Goal: Use online tool/utility: Utilize a website feature to perform a specific function

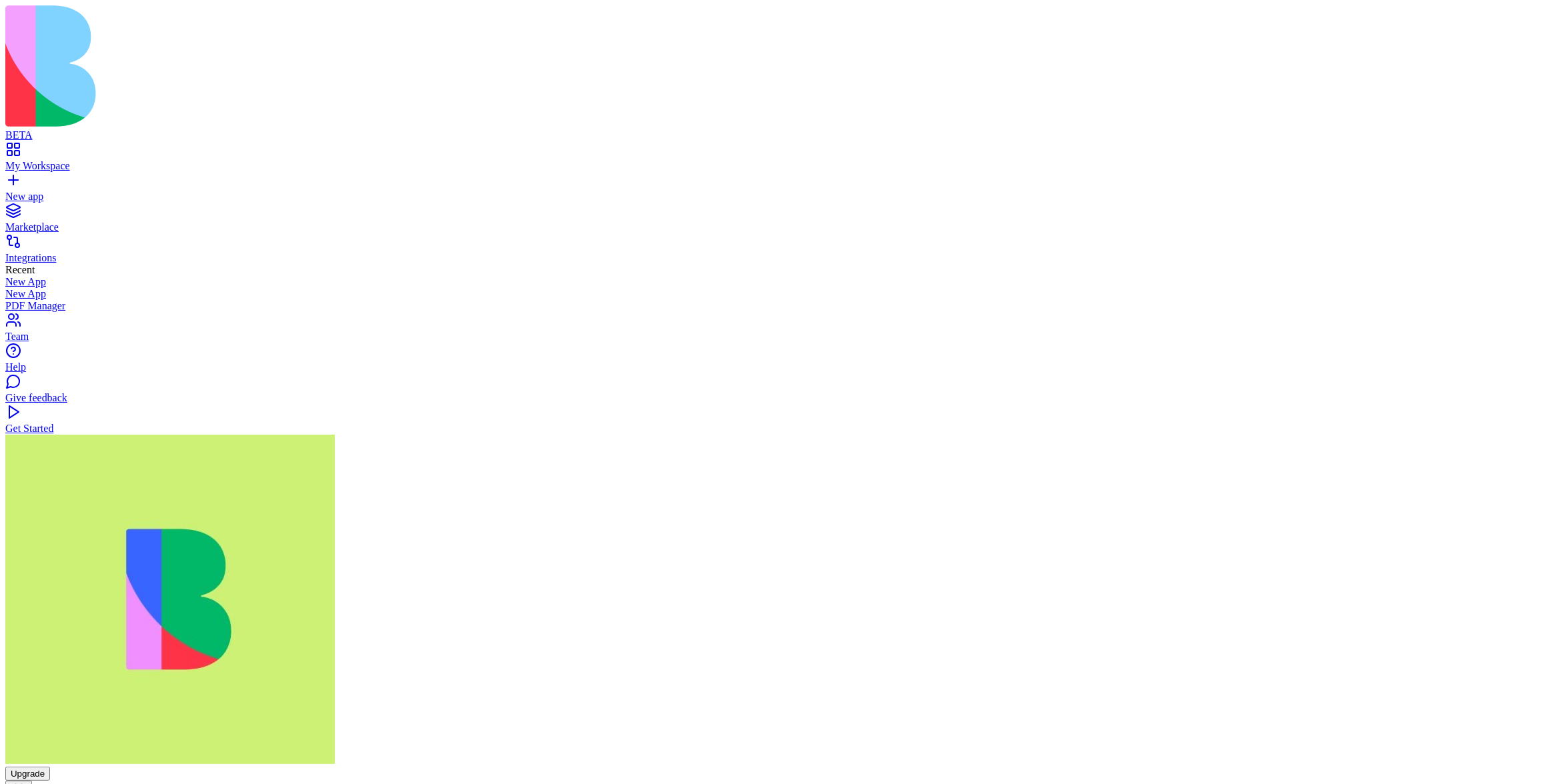
copy span "change the title to glow pink"
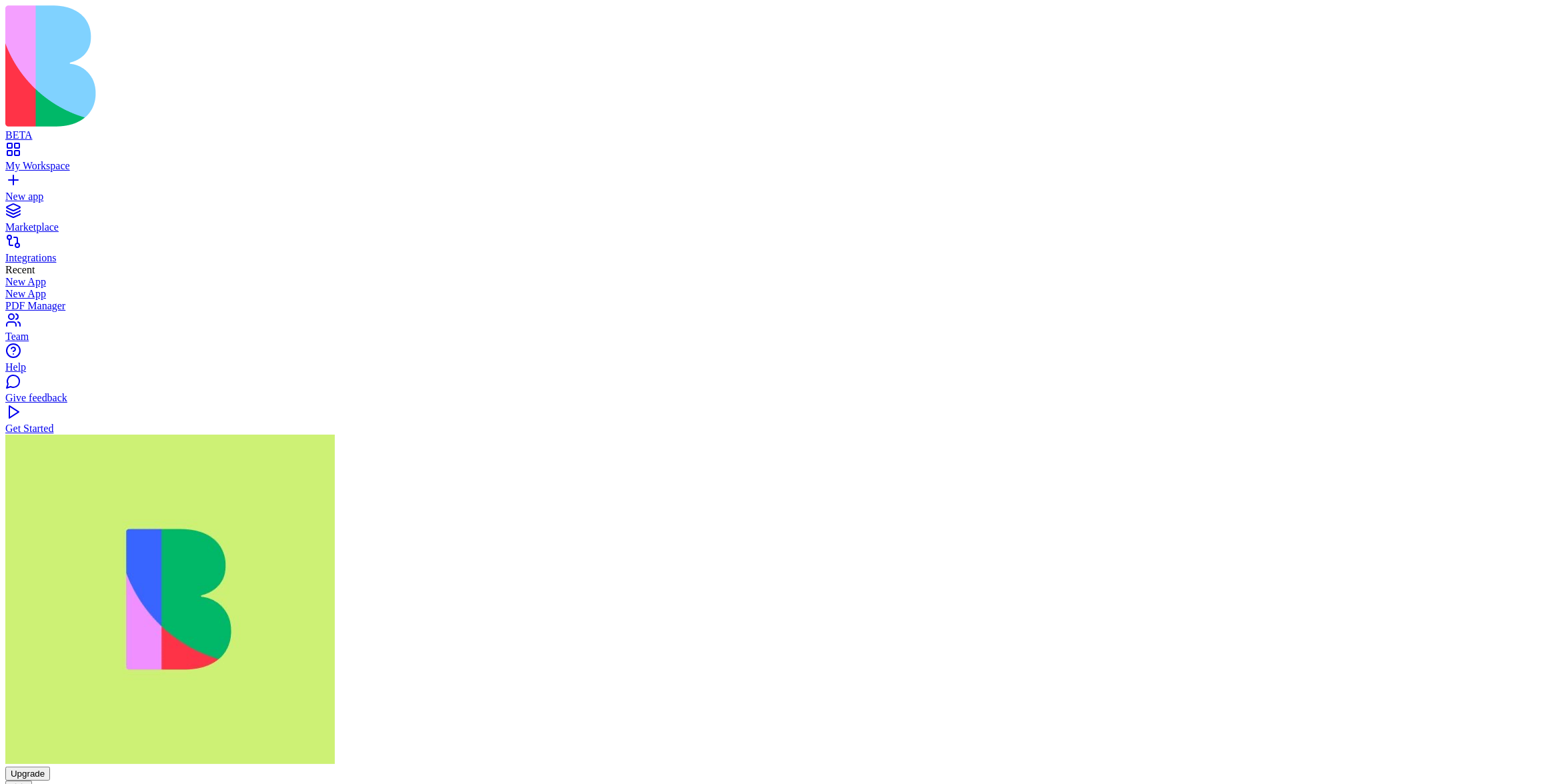
paste textarea "**********"
type textarea "**********"
